Goal: Information Seeking & Learning: Learn about a topic

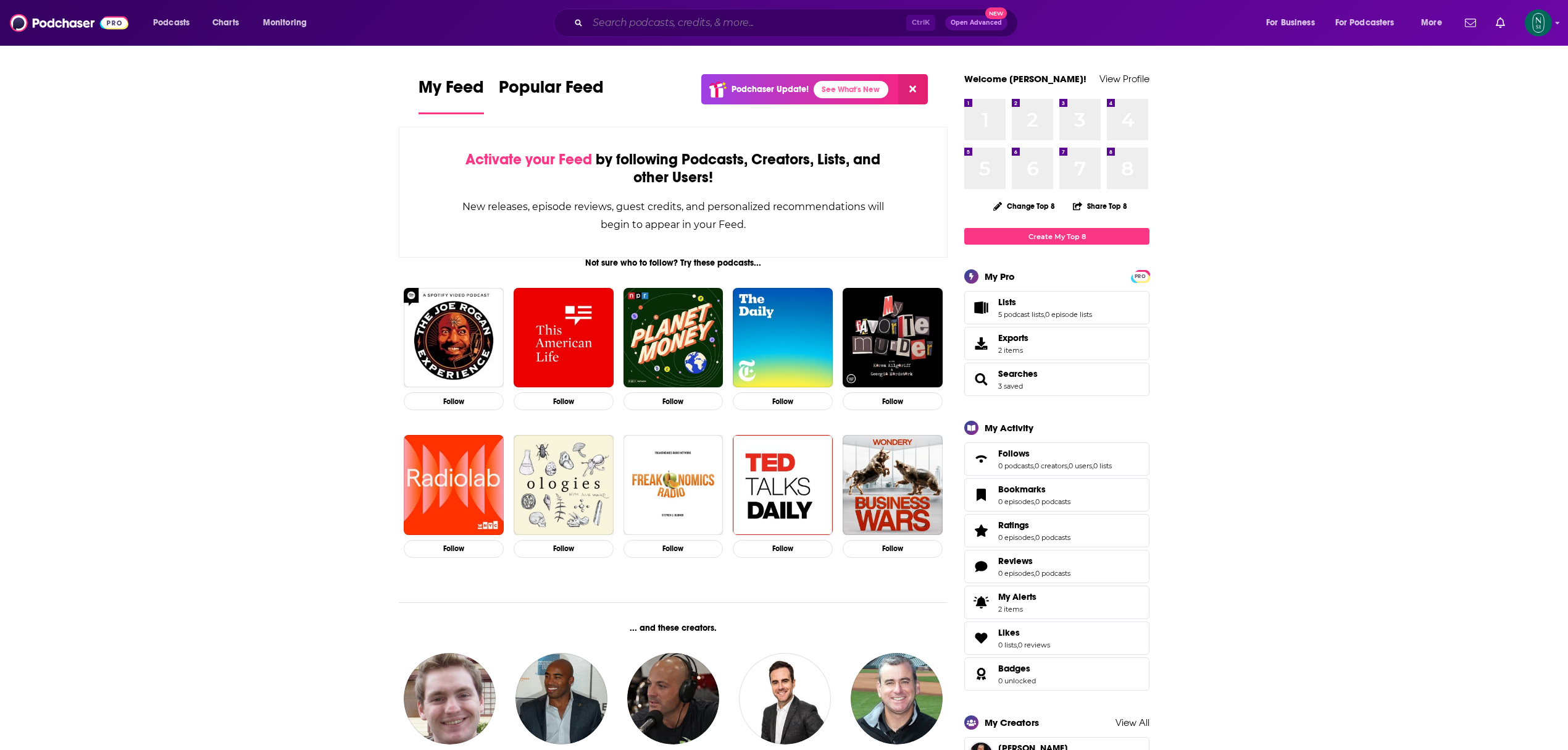
click at [675, 27] on input "Search podcasts, credits, & more..." at bounding box center [747, 22] width 319 height 20
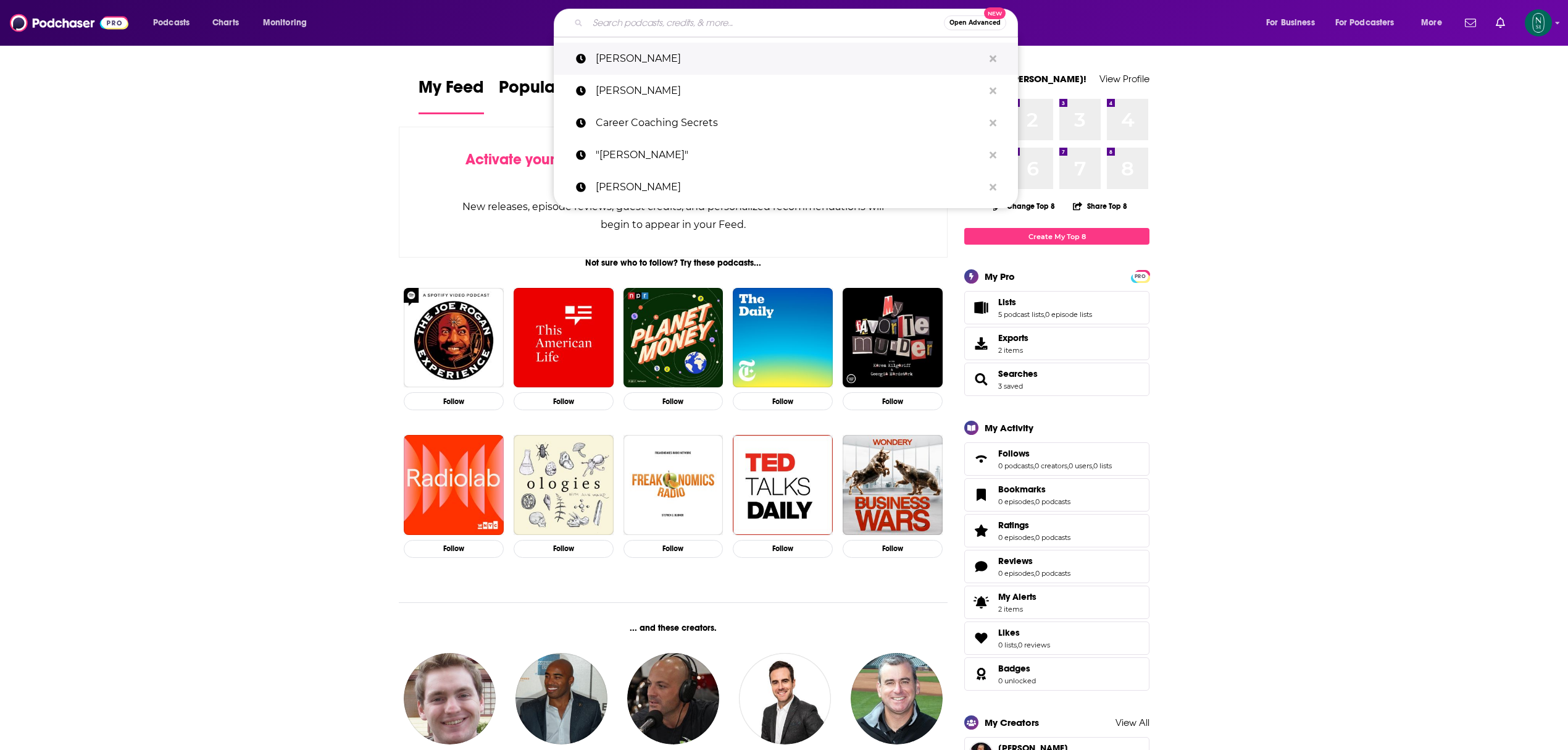
click at [652, 60] on p "[PERSON_NAME]" at bounding box center [790, 58] width 388 height 32
type input "[PERSON_NAME]"
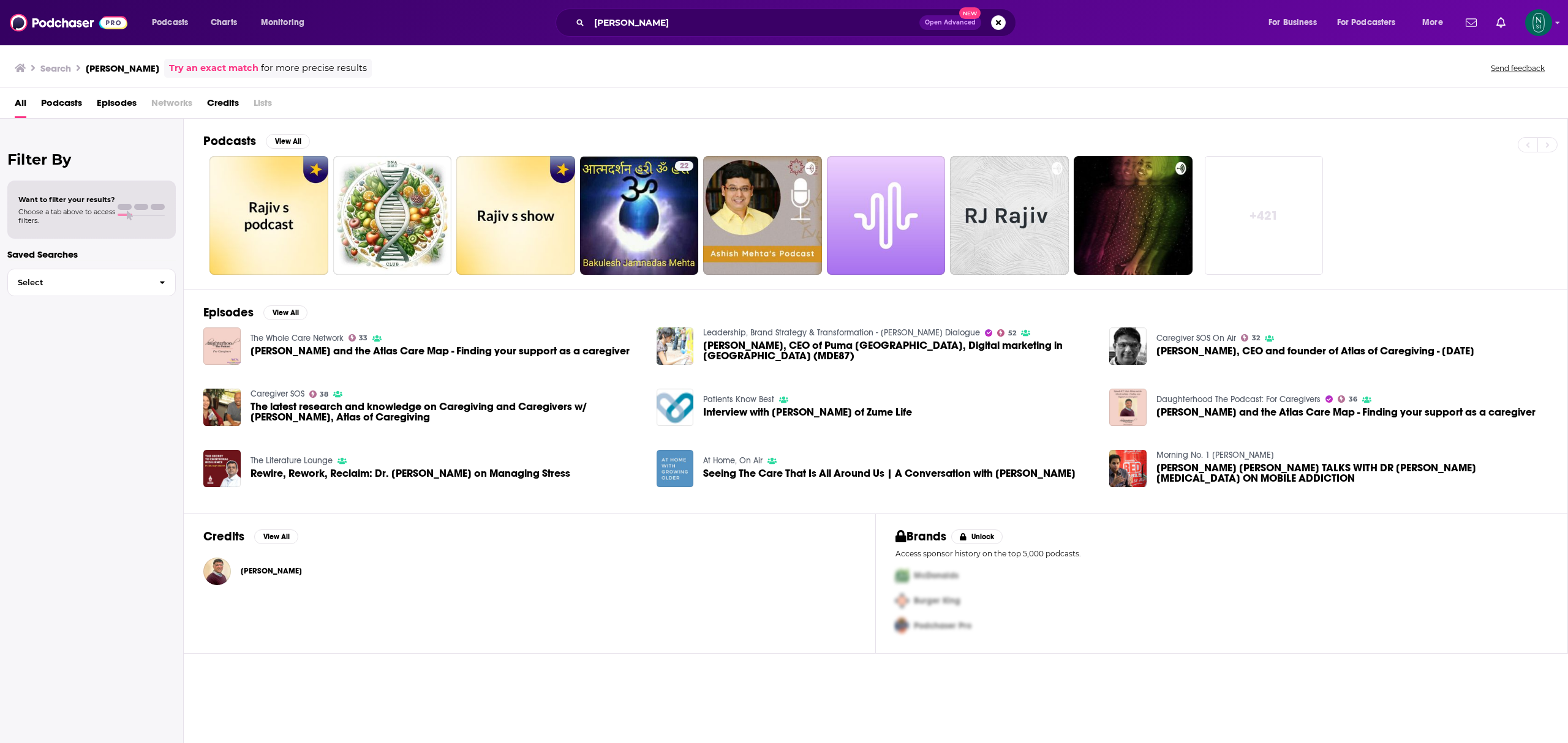
click at [265, 569] on span "[PERSON_NAME]" at bounding box center [271, 571] width 61 height 10
